Goal: Information Seeking & Learning: Check status

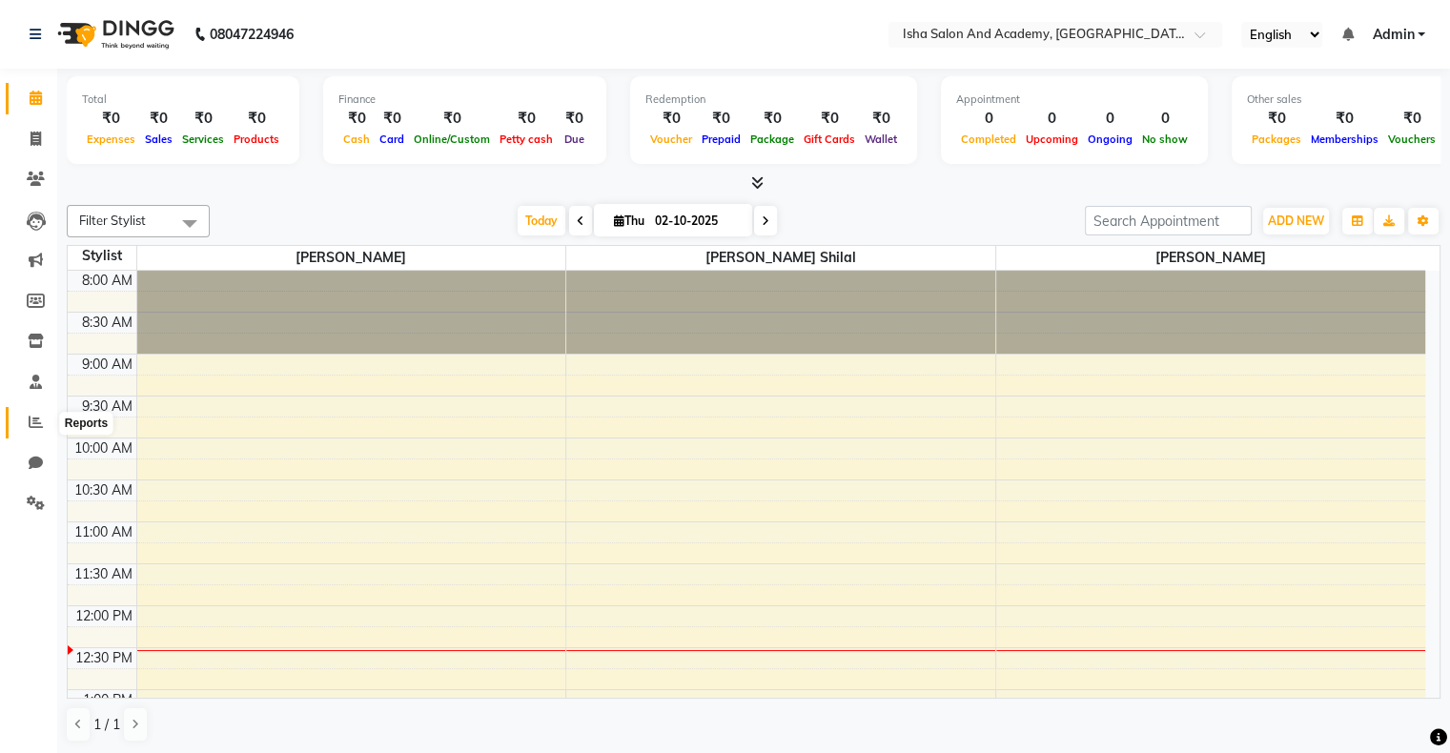
click at [31, 419] on icon at bounding box center [36, 422] width 14 height 14
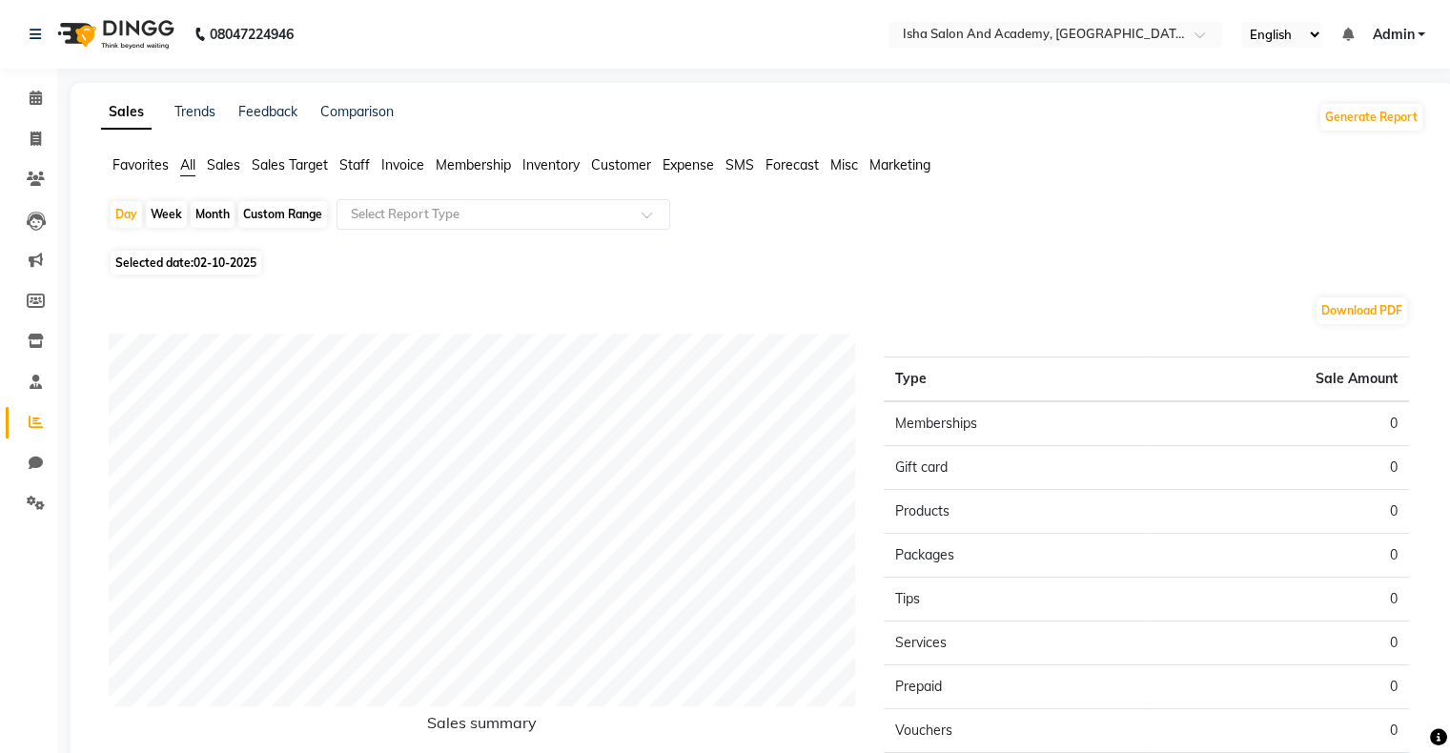
click at [210, 217] on div "Month" at bounding box center [213, 214] width 44 height 27
select select "10"
select select "2025"
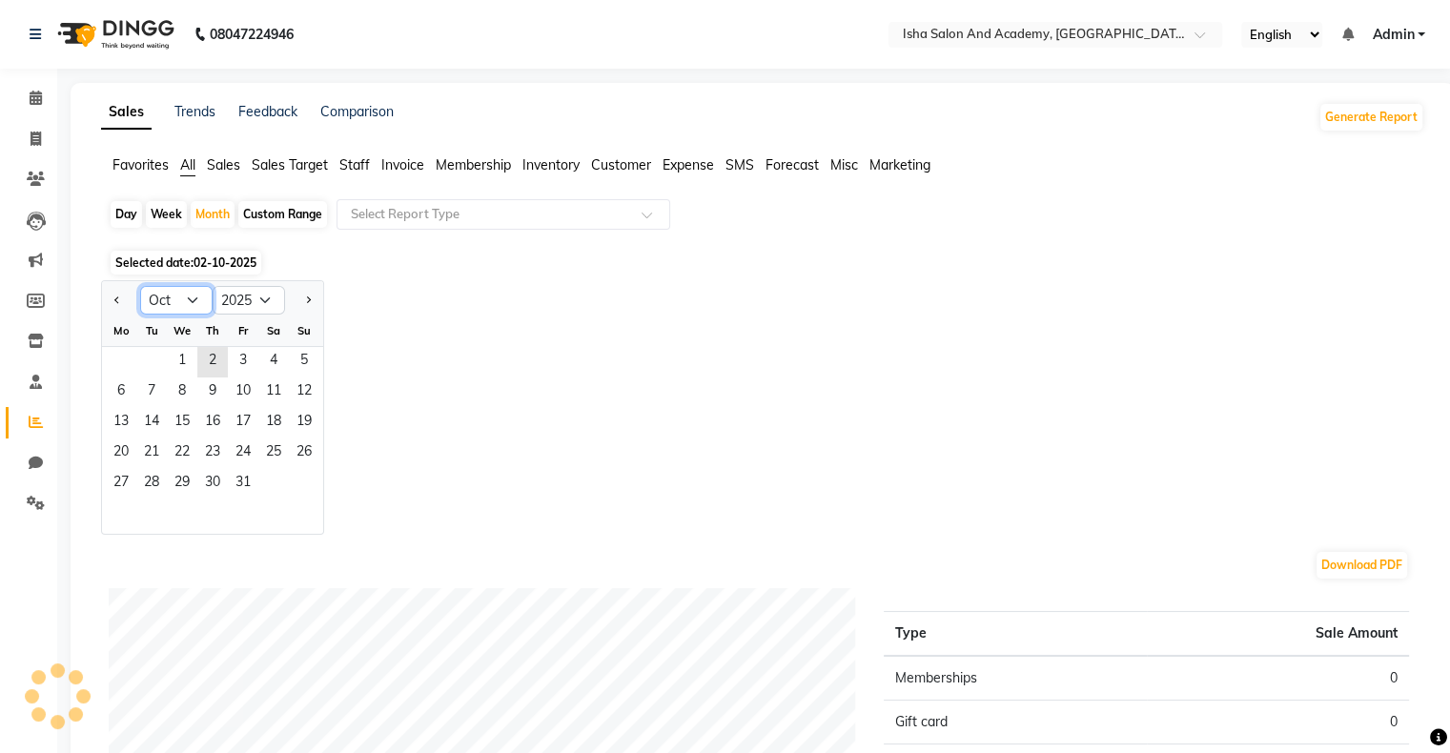
click at [190, 305] on select "Jan Feb Mar Apr May Jun [DATE] Aug Sep Oct Nov Dec" at bounding box center [176, 300] width 72 height 29
select select "9"
click at [140, 286] on select "Jan Feb Mar Apr May Jun [DATE] Aug Sep Oct Nov Dec" at bounding box center [176, 300] width 72 height 29
click at [118, 366] on span "1" at bounding box center [121, 362] width 31 height 31
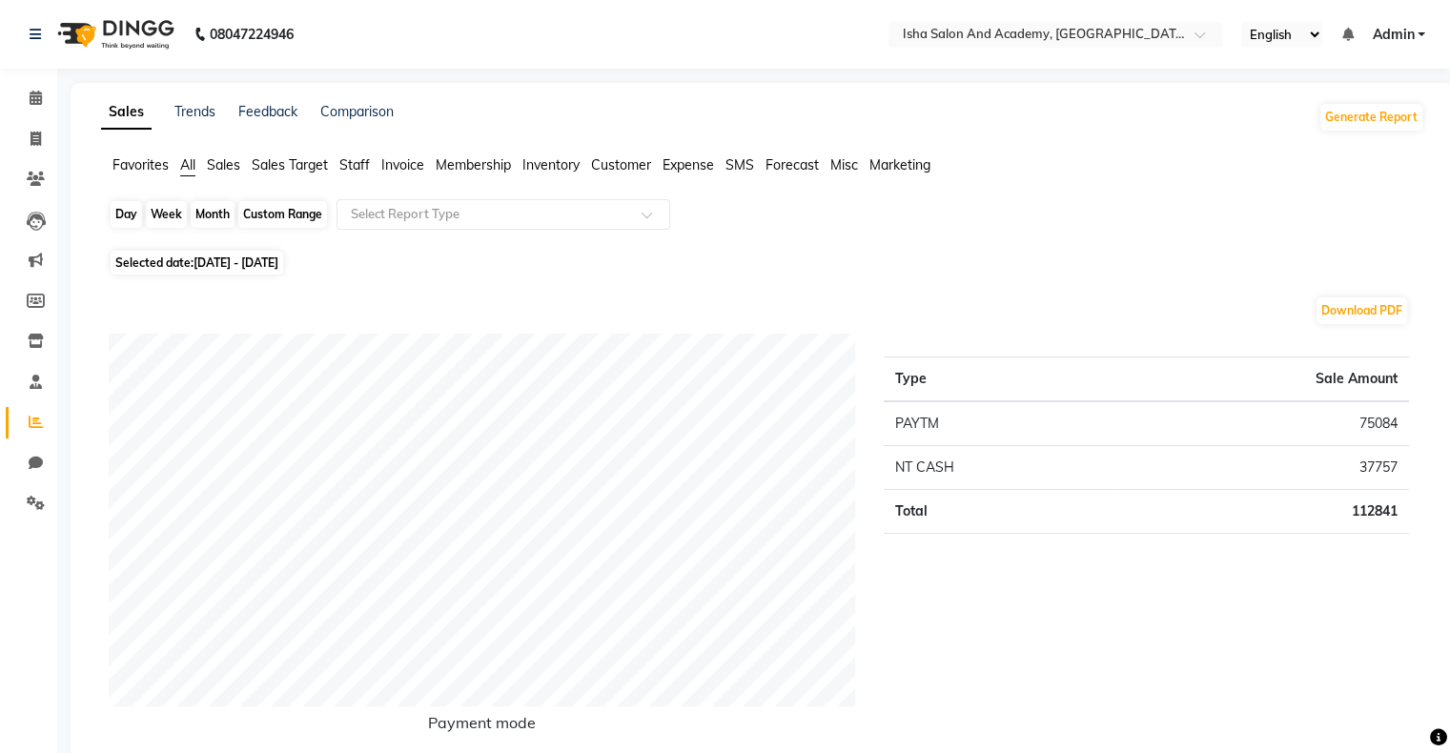
click at [199, 215] on div "Month" at bounding box center [213, 214] width 44 height 27
select select "9"
select select "2025"
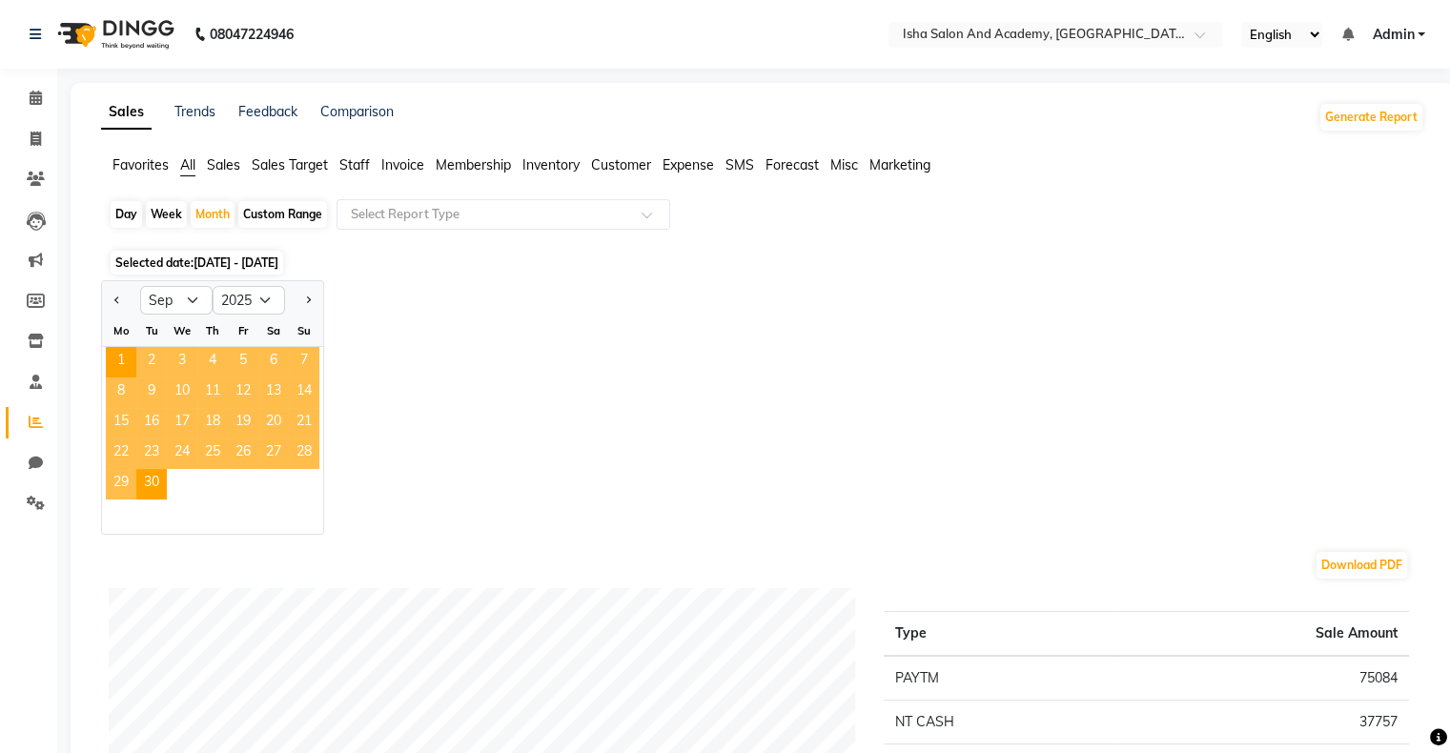
click at [173, 218] on div "Week" at bounding box center [166, 214] width 41 height 27
select select "9"
select select "2025"
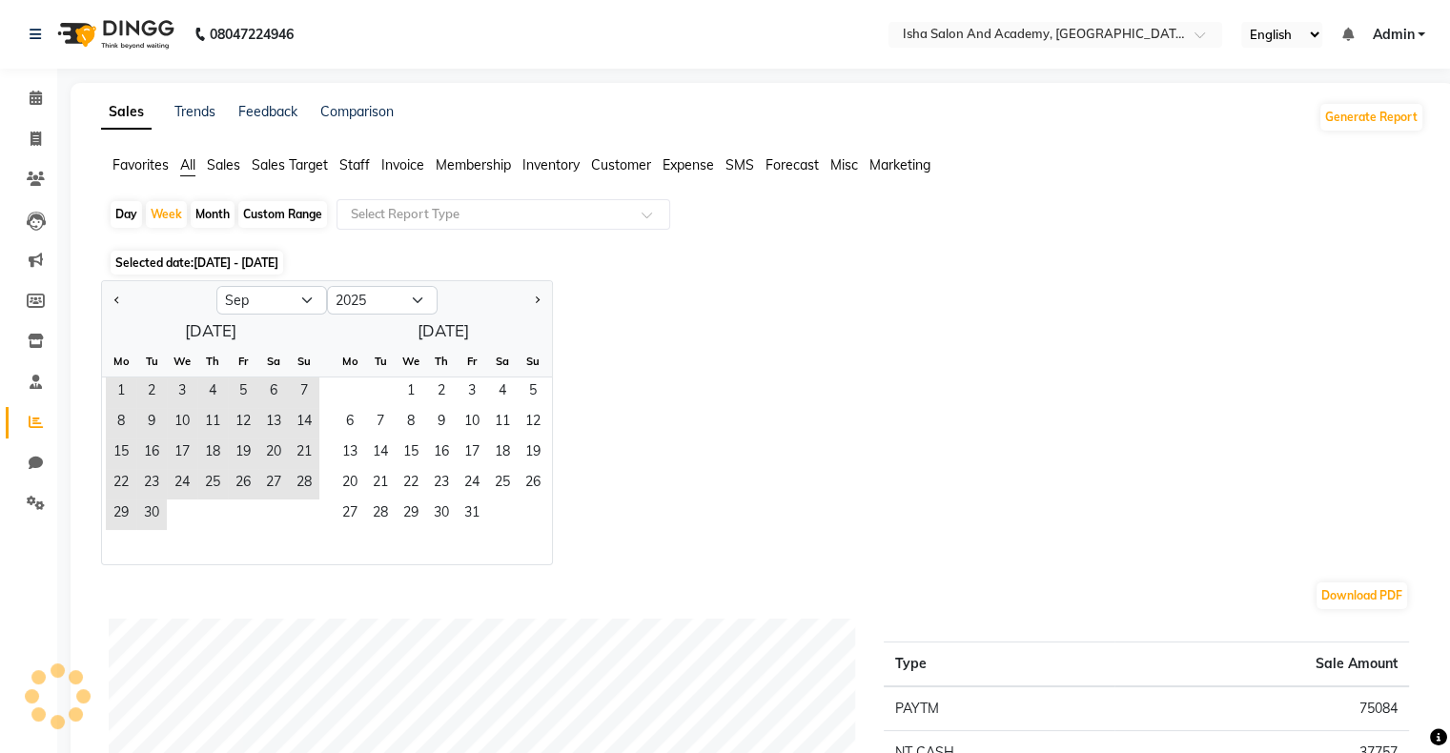
click at [674, 474] on div "Jan Feb Mar Apr May Jun [DATE] Aug Sep Oct Nov [DATE] 2016 2017 2018 2019 2020 …" at bounding box center [762, 422] width 1323 height 285
click at [800, 414] on div "Jan Feb Mar Apr May Jun [DATE] Aug Sep Oct Nov [DATE] 2016 2017 2018 2019 2020 …" at bounding box center [762, 422] width 1323 height 285
